Goal: Communication & Community: Answer question/provide support

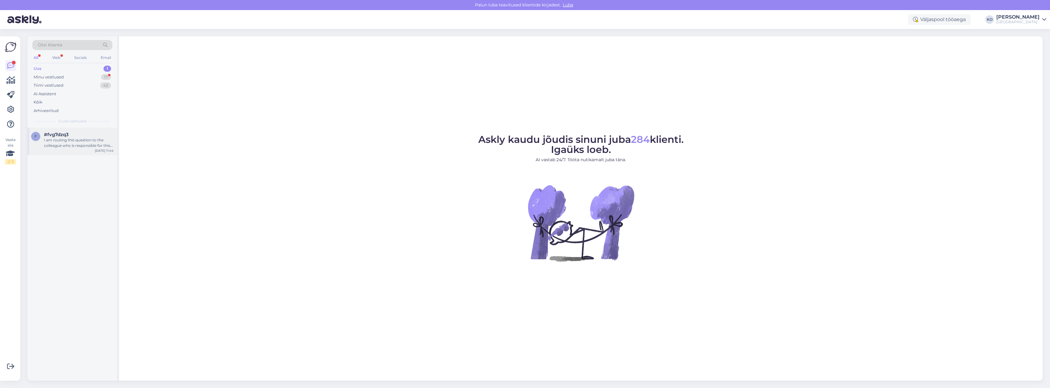
click at [71, 146] on div "I am routing this question to the colleague who is responsible for this topic. …" at bounding box center [79, 142] width 70 height 11
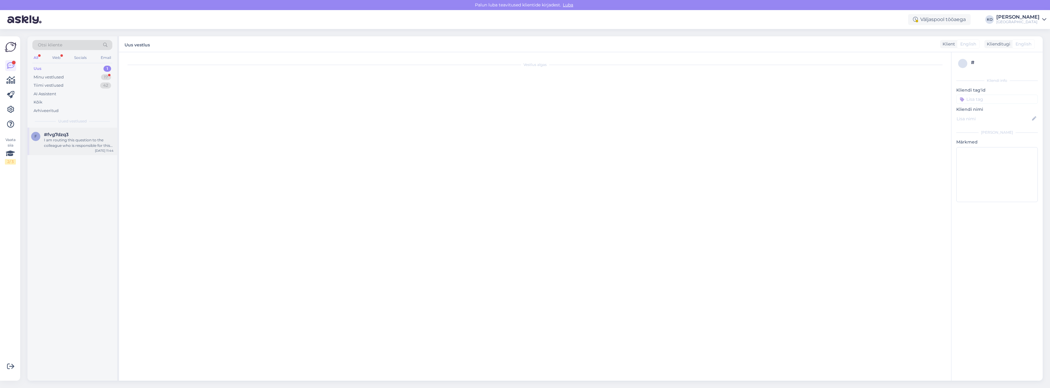
scroll to position [30, 0]
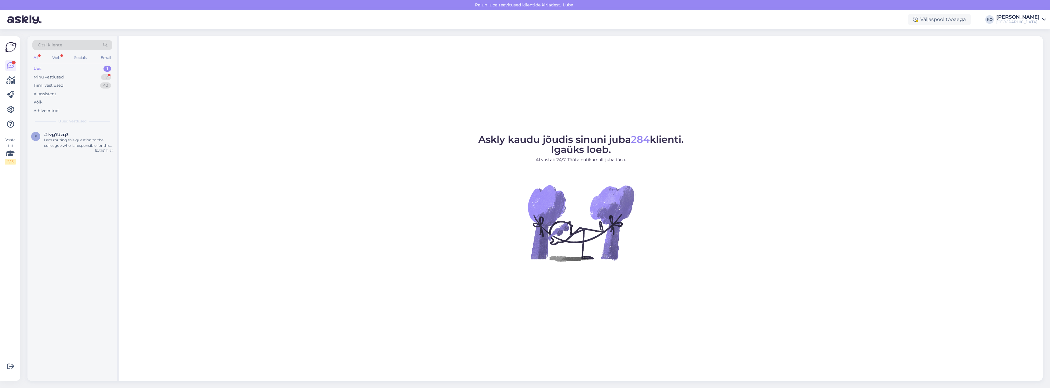
click at [33, 58] on div "All" at bounding box center [35, 58] width 7 height 8
click at [71, 139] on div "Hello, I am routing this question to the colleague who is responsible for this …" at bounding box center [79, 142] width 70 height 11
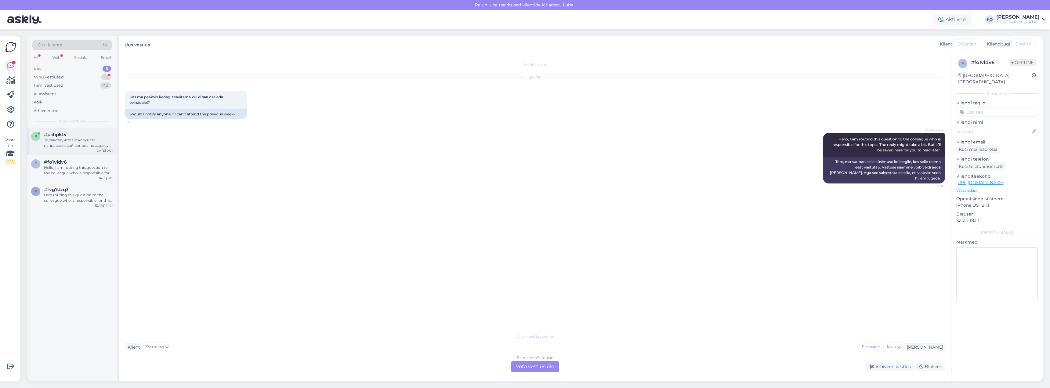
click at [76, 139] on div "Здравствуйте! Пожалуйста, направьте свой вопрос по адресу [EMAIL_ADDRESS][DOMAI…" at bounding box center [79, 142] width 70 height 11
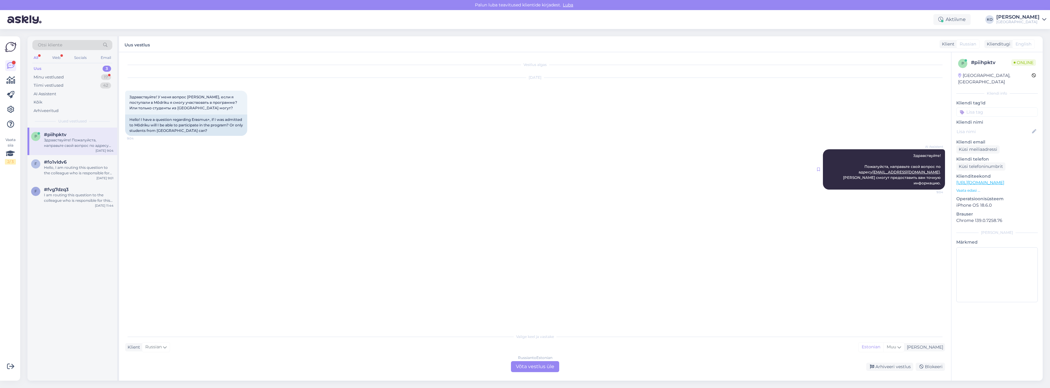
click at [819, 168] on icon at bounding box center [818, 170] width 3 height 4
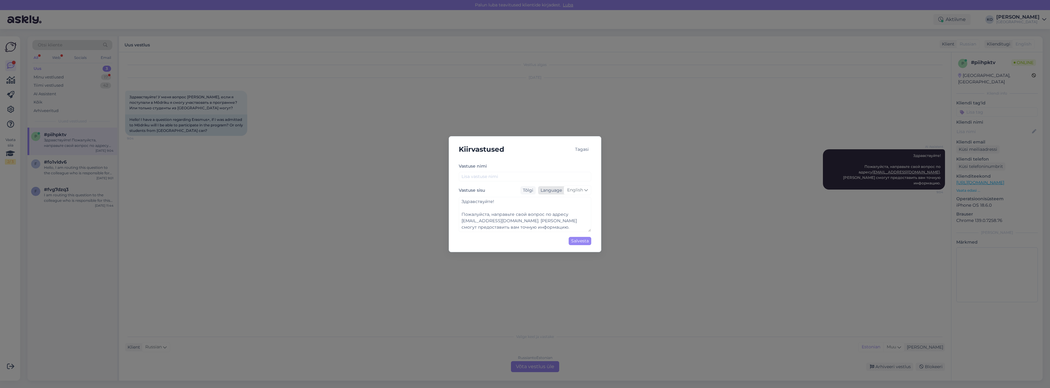
click at [578, 188] on span "English" at bounding box center [575, 190] width 16 height 7
click at [528, 191] on div "Tõlgi" at bounding box center [528, 190] width 15 height 8
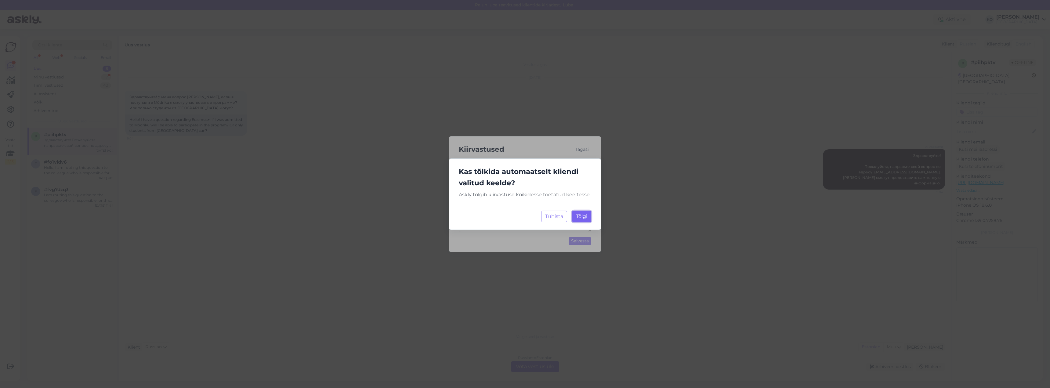
click at [580, 216] on span "Tõlgi" at bounding box center [581, 216] width 11 height 6
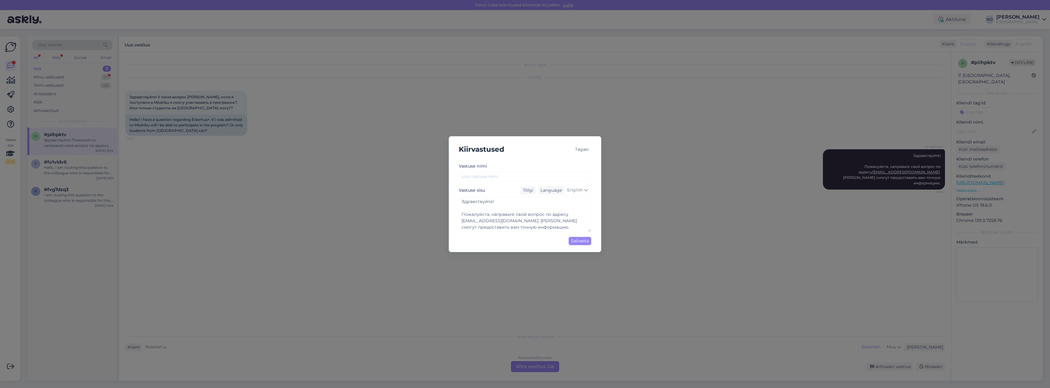
click at [586, 149] on div "Tagasi" at bounding box center [582, 149] width 19 height 8
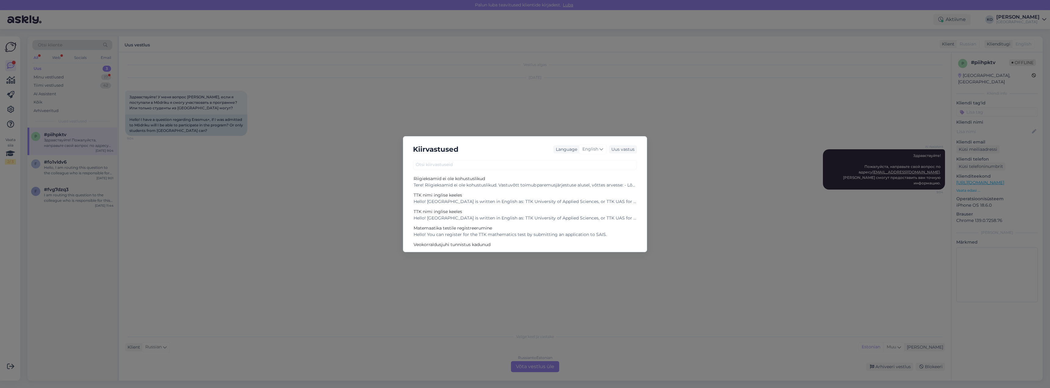
click at [732, 261] on div "Kiirvastused Language English Uus vastus Riigieksamid ei ole kohustuslikud Tere…" at bounding box center [525, 194] width 1050 height 388
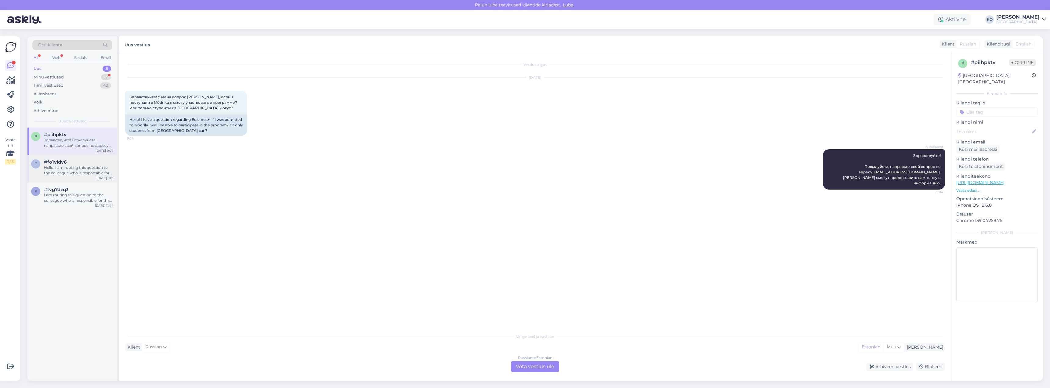
click at [67, 173] on div "Hello, I am routing this question to the colleague who is responsible for this …" at bounding box center [79, 170] width 70 height 11
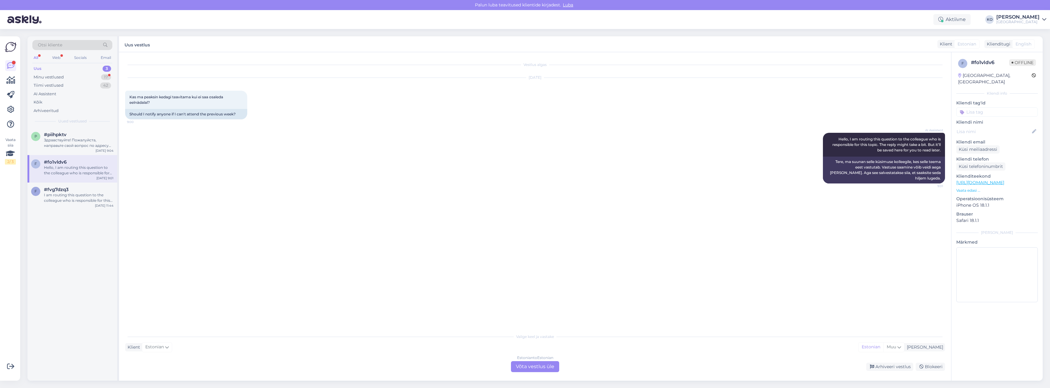
click at [547, 366] on div "Estonian to Estonian Võta vestlus üle" at bounding box center [535, 366] width 48 height 11
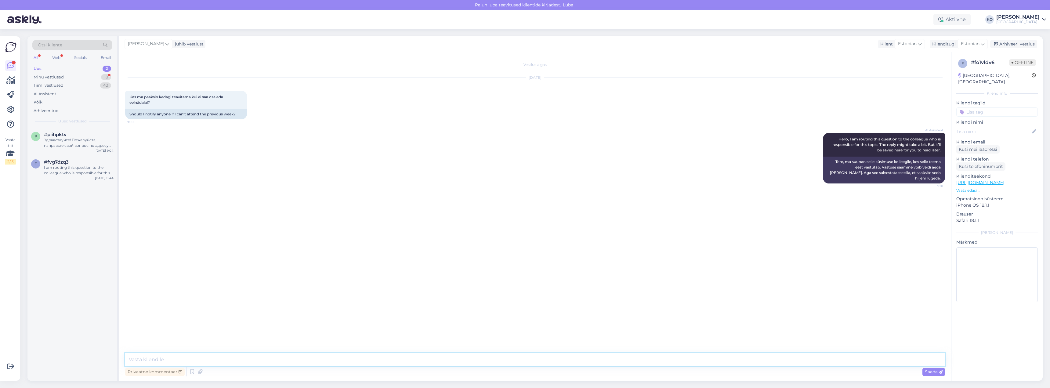
click at [862, 356] on textarea at bounding box center [535, 359] width 820 height 13
type textarea "Tere. Eelnädalal osalemine ei ole kohustuslik, seega kedagi mitteosalemisest te…"
click at [67, 136] on div "#piihpktv 1" at bounding box center [79, 134] width 70 height 5
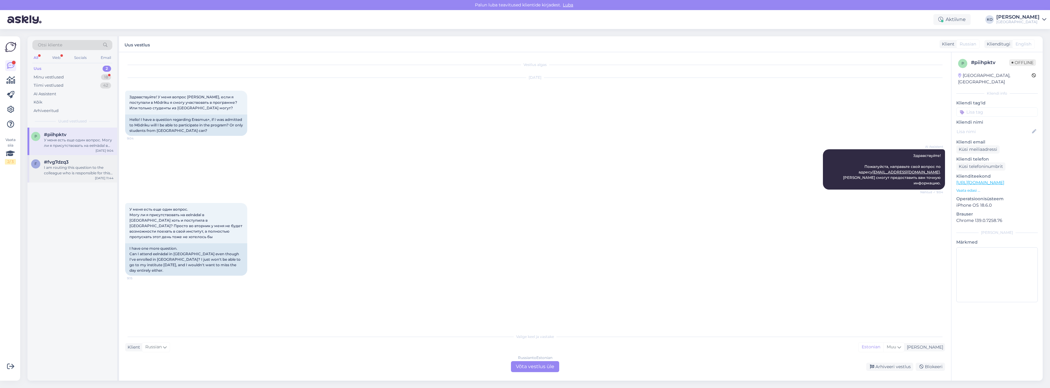
click at [65, 164] on span "#fvg7dzq3" at bounding box center [56, 161] width 25 height 5
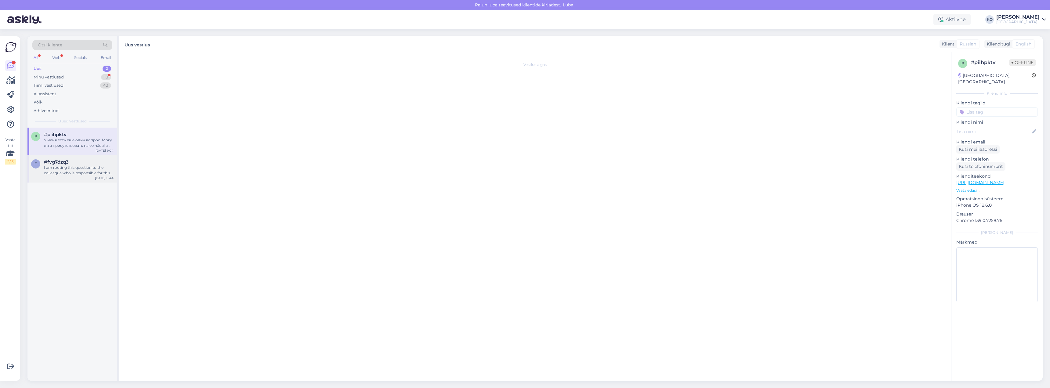
scroll to position [30, 0]
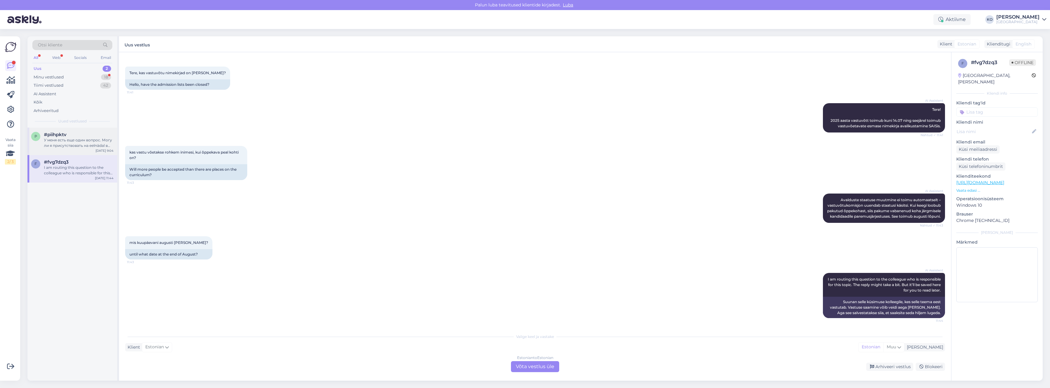
click at [64, 145] on div "У меня есть еще один вопрос. Могу ли я присутствовать на eelnädal в [GEOGRAPHIC…" at bounding box center [79, 142] width 70 height 11
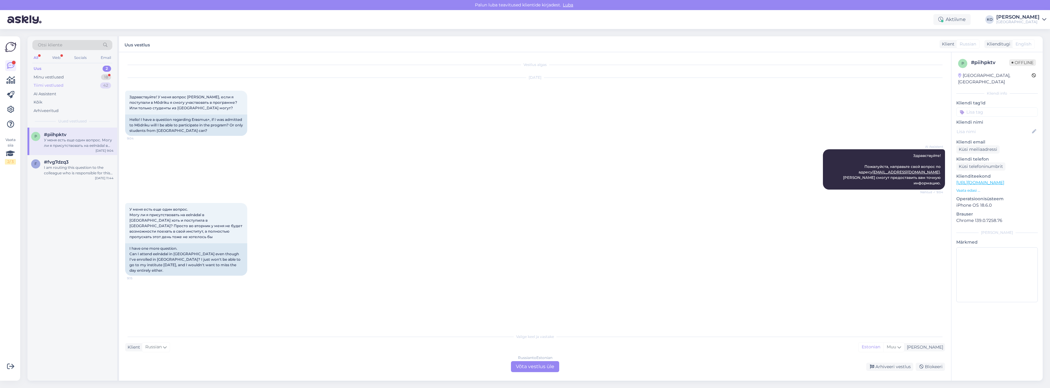
click at [41, 84] on div "Tiimi vestlused" at bounding box center [49, 85] width 30 height 6
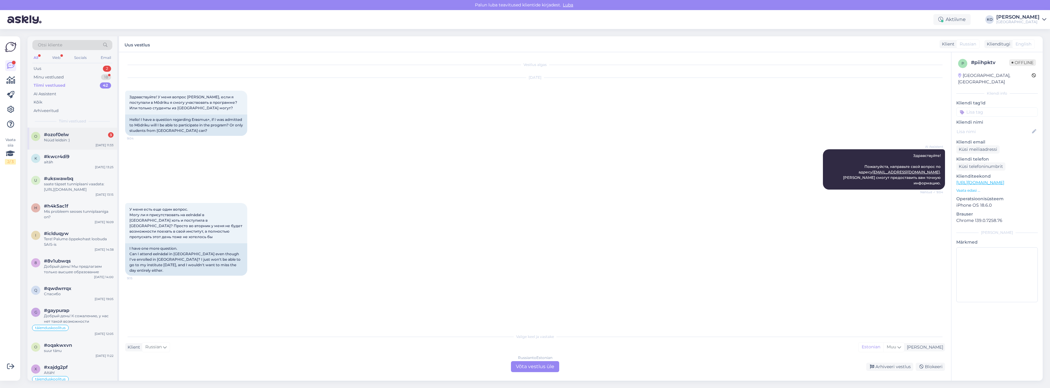
click at [60, 138] on div "Nüüd leidsin :)" at bounding box center [79, 139] width 70 height 5
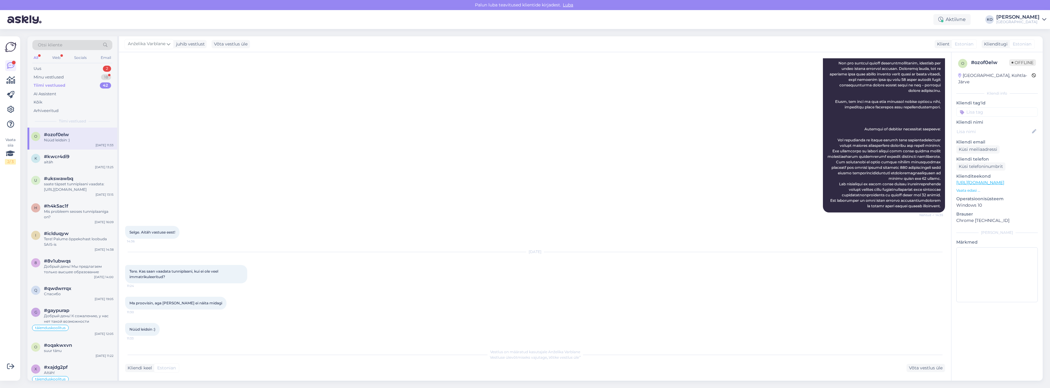
scroll to position [255, 0]
click at [61, 167] on div "k #kwcr4di9 aitäh [DATE] 13:25" at bounding box center [72, 161] width 90 height 22
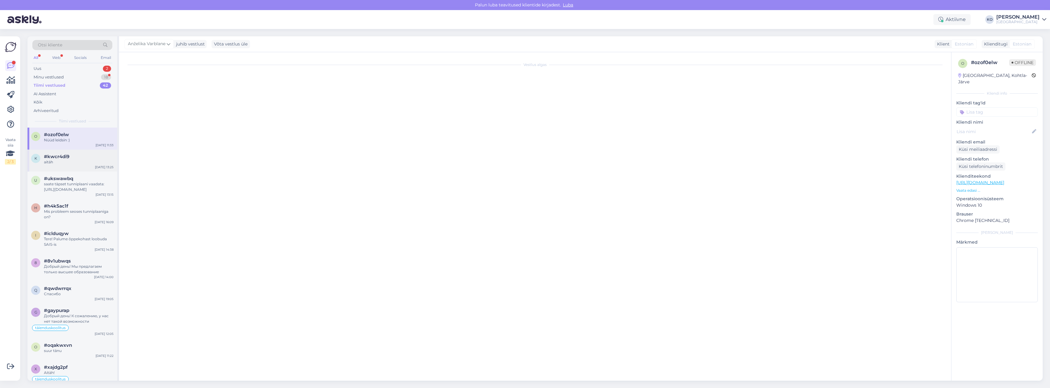
scroll to position [680, 0]
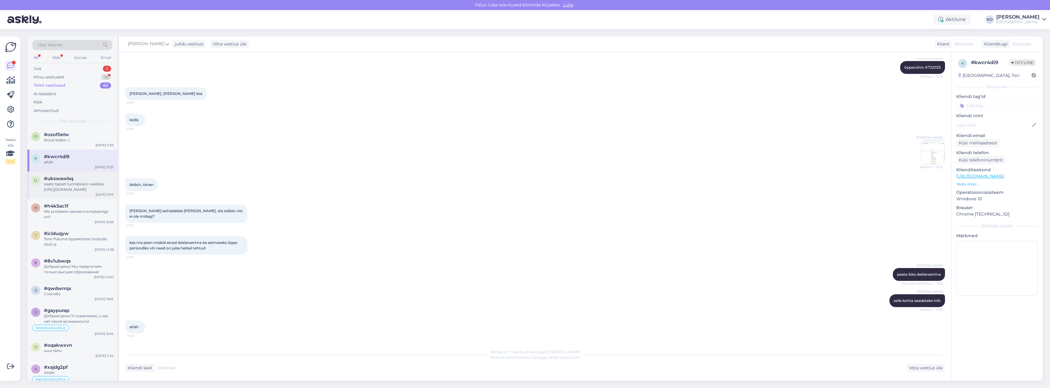
click at [63, 179] on span "#ukswawbq" at bounding box center [58, 178] width 29 height 5
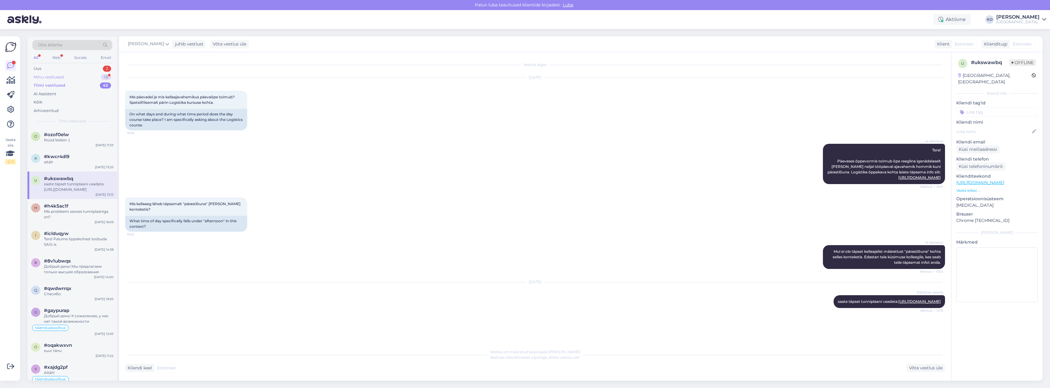
click at [37, 76] on div "Minu vestlused" at bounding box center [49, 77] width 30 height 6
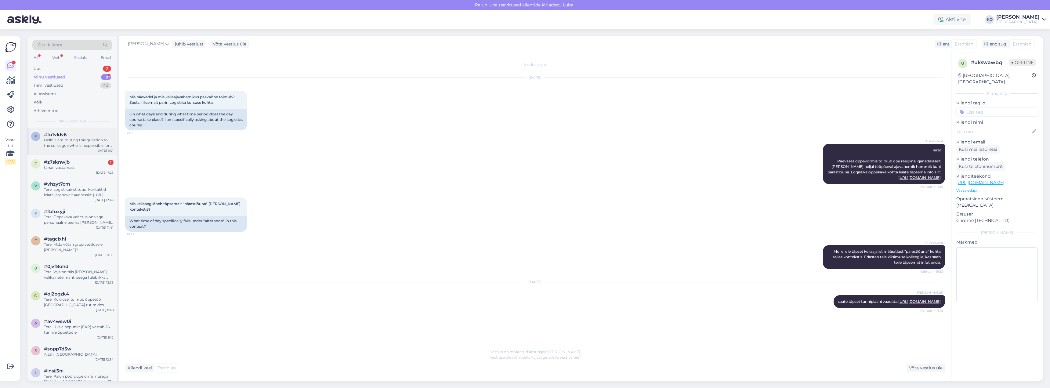
click at [74, 136] on div "#fo1vldv6" at bounding box center [79, 134] width 70 height 5
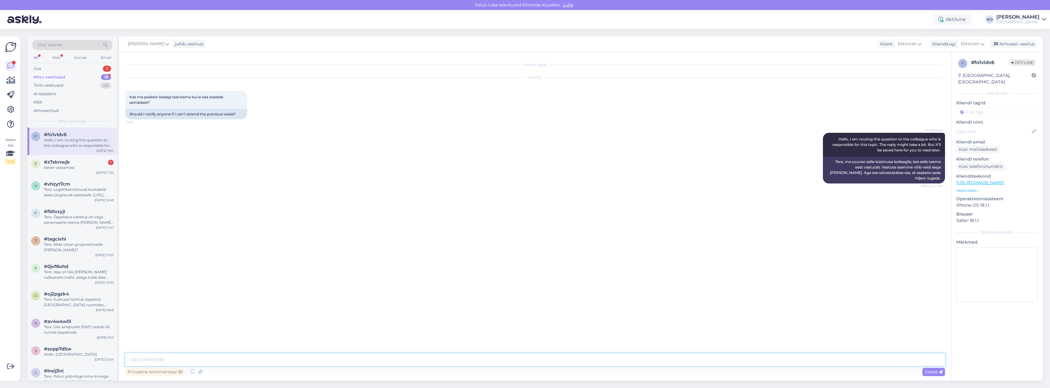
click at [209, 362] on textarea at bounding box center [535, 359] width 820 height 13
click at [223, 364] on textarea "Tere. Eelnädalal osale" at bounding box center [535, 359] width 820 height 13
click at [238, 361] on textarea "Tere. Eelnädalal osalemine ei ole kohustuslik kuid võite mitteosalemisest siisk…" at bounding box center [535, 359] width 820 height 13
click at [262, 360] on textarea "Tere. Eelnädalal osalemine ei ole kohustuslik, kuid võite mitteosalemisest siis…" at bounding box center [535, 359] width 820 height 13
type textarea "Tere. Eelnädalal osalemine ei ole kohustuslik, kuid võiksite mitteosalemisest s…"
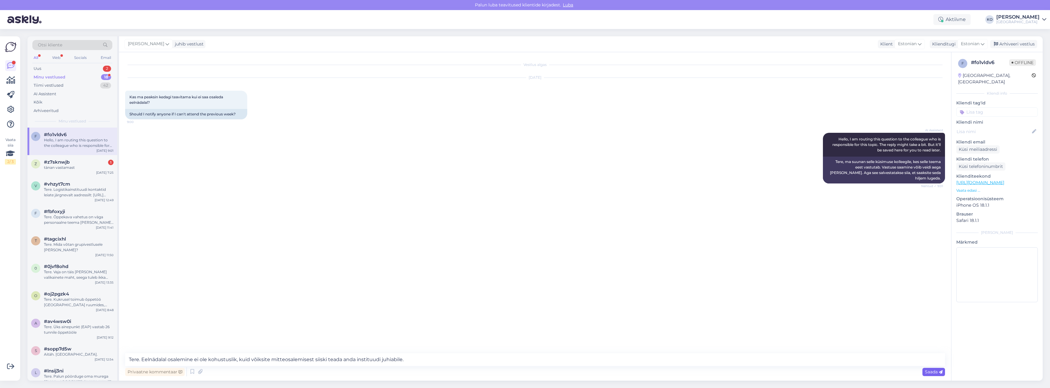
click at [936, 373] on span "Saada" at bounding box center [934, 371] width 18 height 5
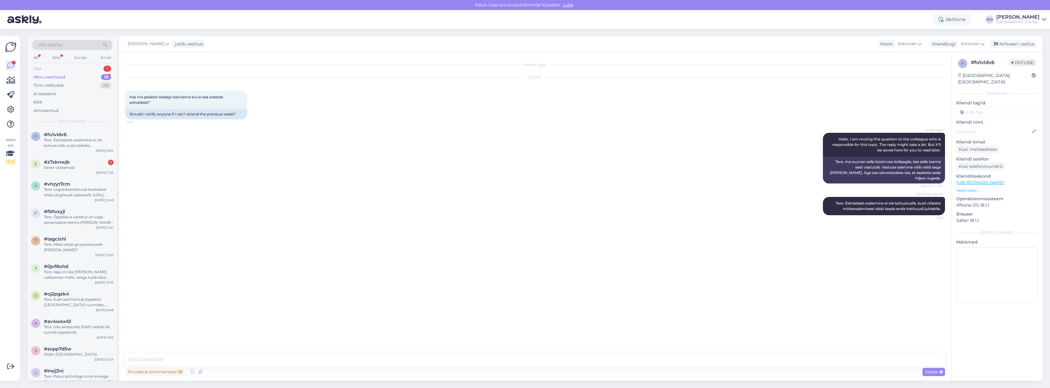
click at [44, 68] on div "Uus 1" at bounding box center [72, 68] width 80 height 9
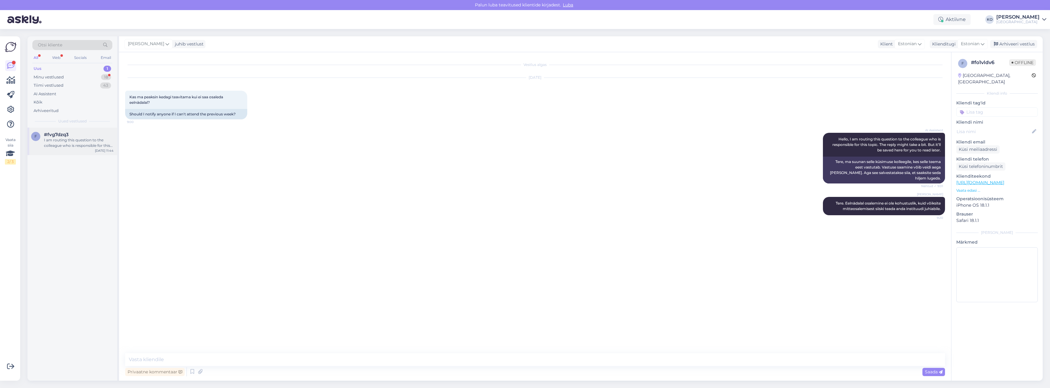
click at [74, 138] on div "I am routing this question to the colleague who is responsible for this topic. …" at bounding box center [79, 142] width 70 height 11
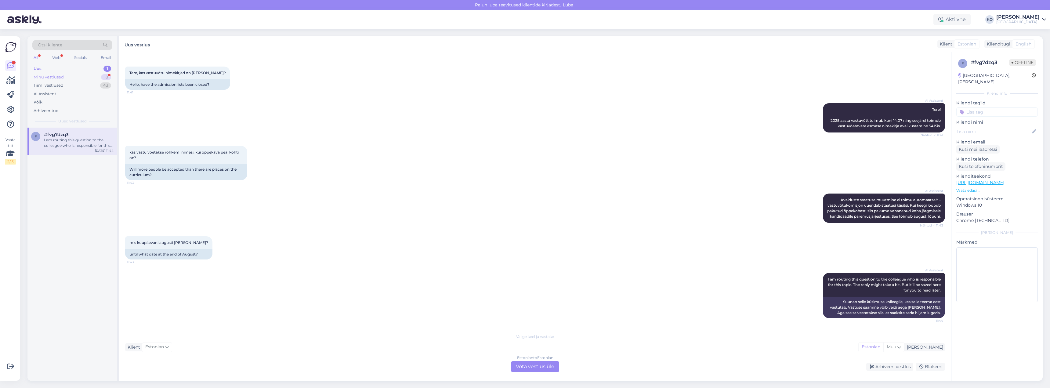
click at [49, 76] on div "Minu vestlused" at bounding box center [49, 77] width 30 height 6
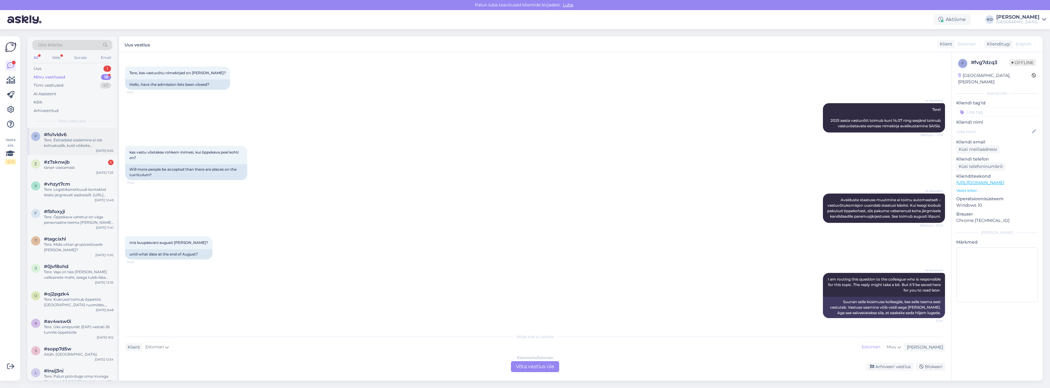
click at [53, 141] on div "Tere. Eelnädalal osalemine ei ole kohustuslik, kuid võiksite mitteosalemisest s…" at bounding box center [79, 142] width 70 height 11
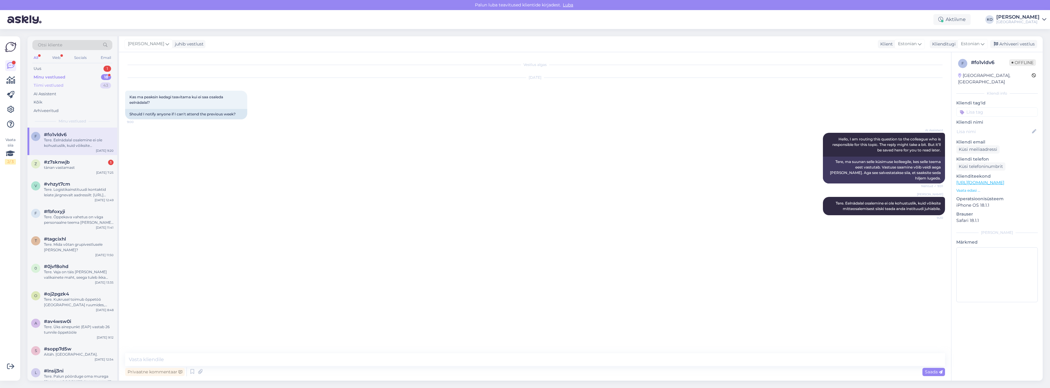
click at [48, 83] on div "Tiimi vestlused" at bounding box center [49, 85] width 30 height 6
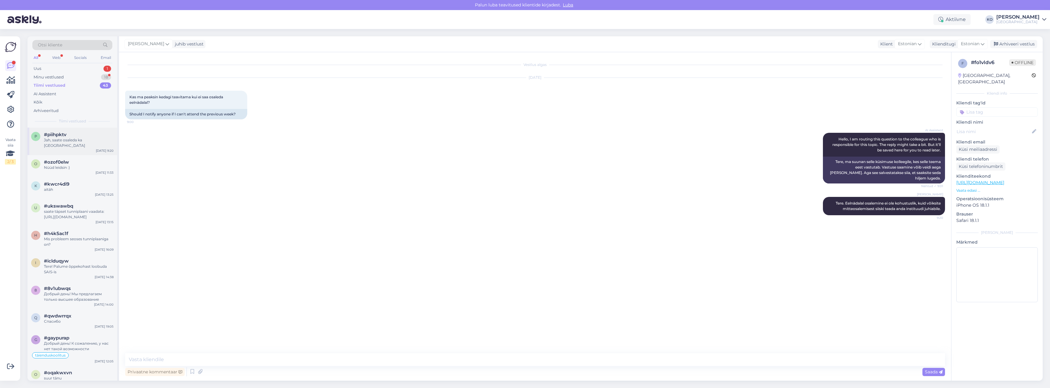
click at [53, 133] on span "#piihpktv" at bounding box center [55, 134] width 23 height 5
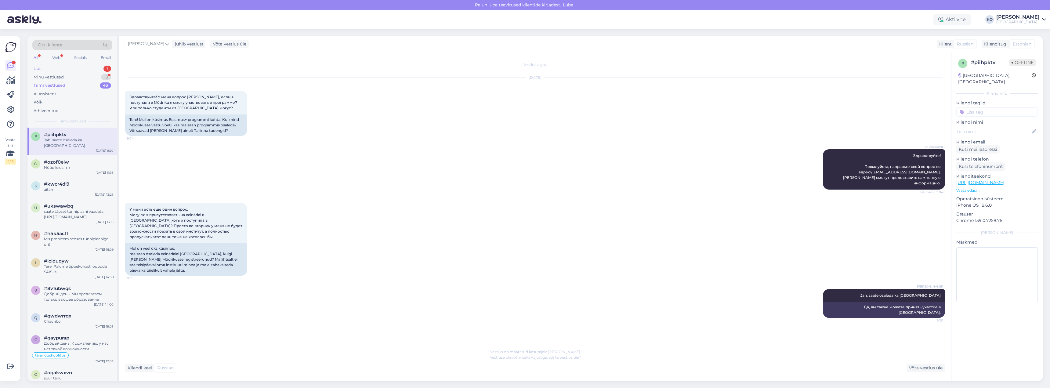
click at [39, 71] on div "Uus" at bounding box center [38, 69] width 8 height 6
